Goal: Information Seeking & Learning: Learn about a topic

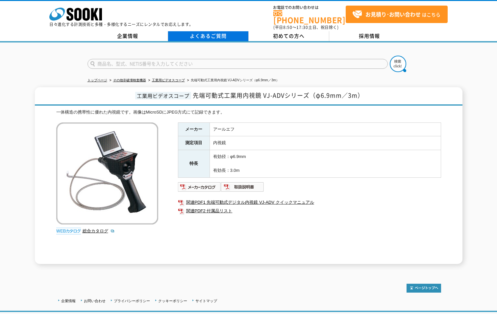
click at [222, 32] on link "よくあるご質問" at bounding box center [208, 36] width 81 height 10
click at [240, 124] on td "アールエフ" at bounding box center [324, 129] width 231 height 14
click at [233, 127] on td "アールエフ" at bounding box center [324, 129] width 231 height 14
